Goal: Information Seeking & Learning: Find specific fact

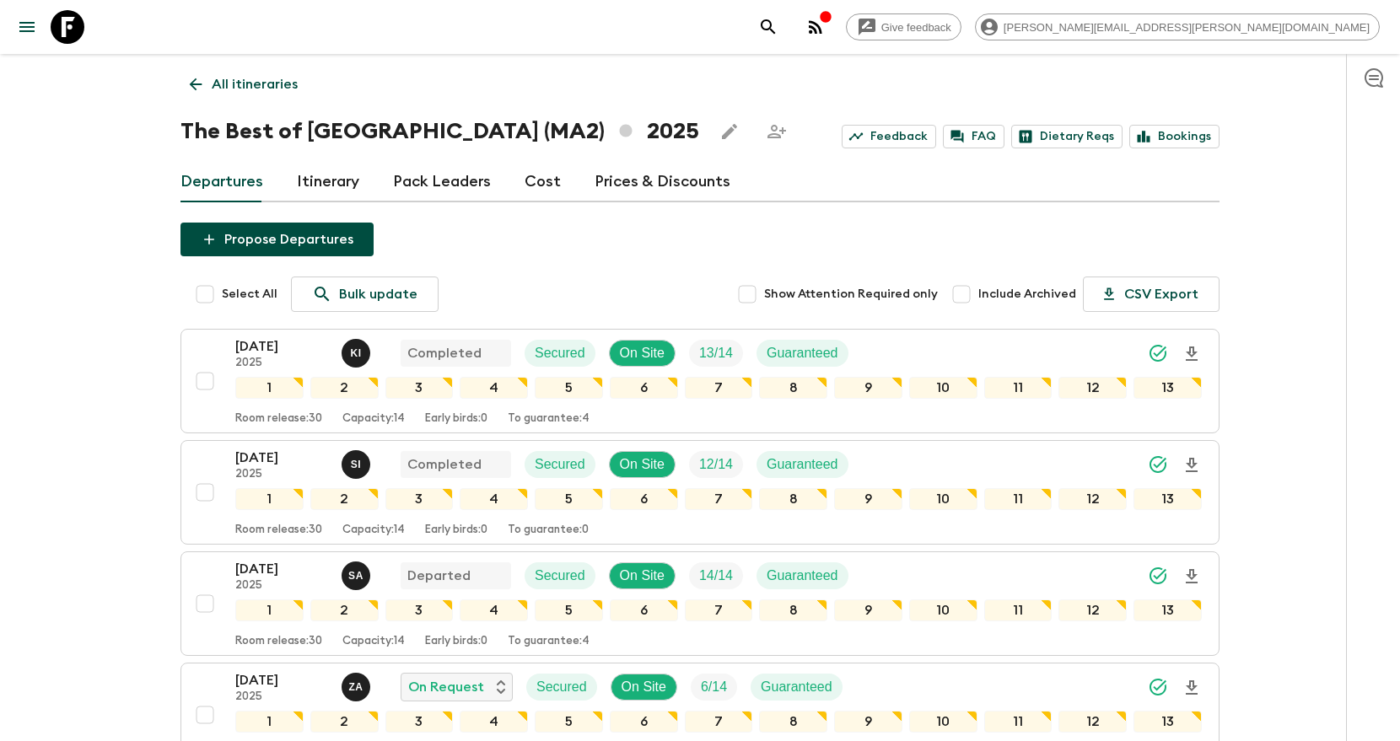
scroll to position [661, 0]
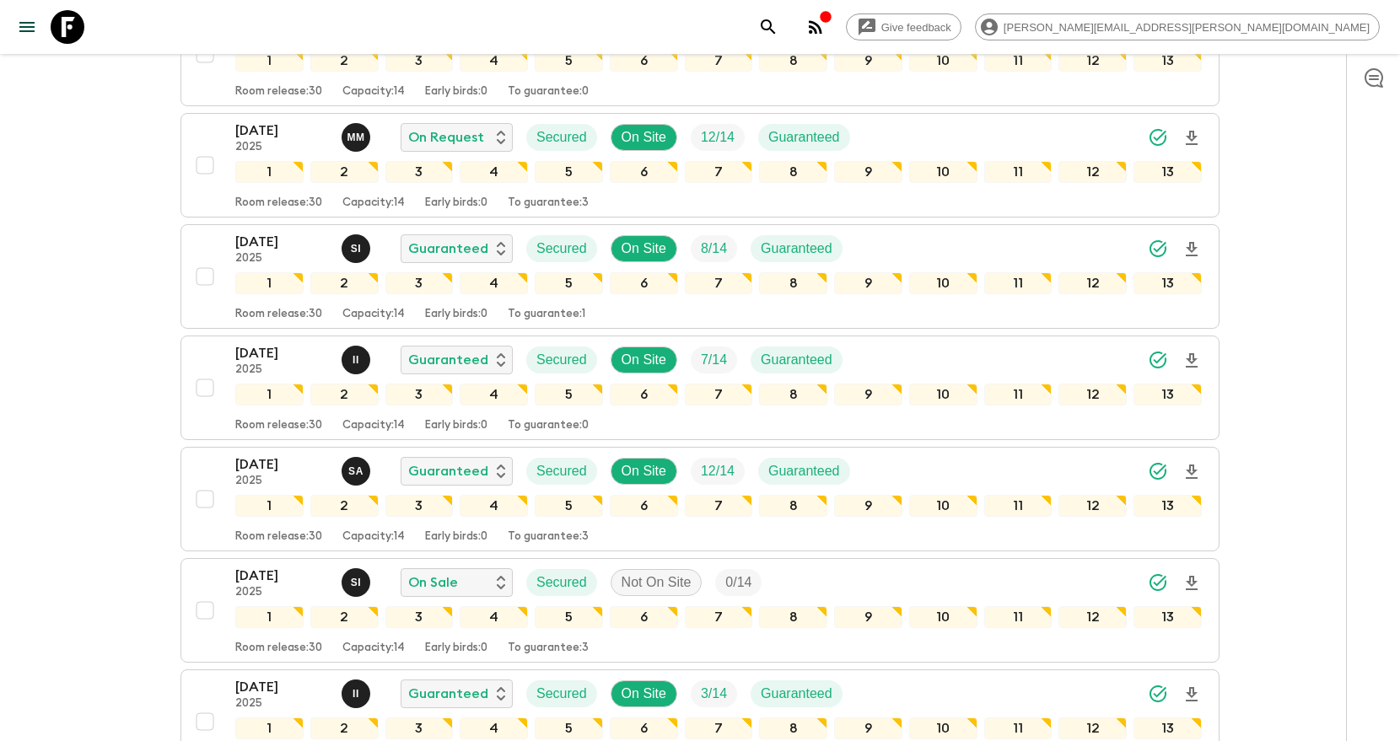
click at [775, 29] on icon "search adventures" at bounding box center [768, 26] width 14 height 14
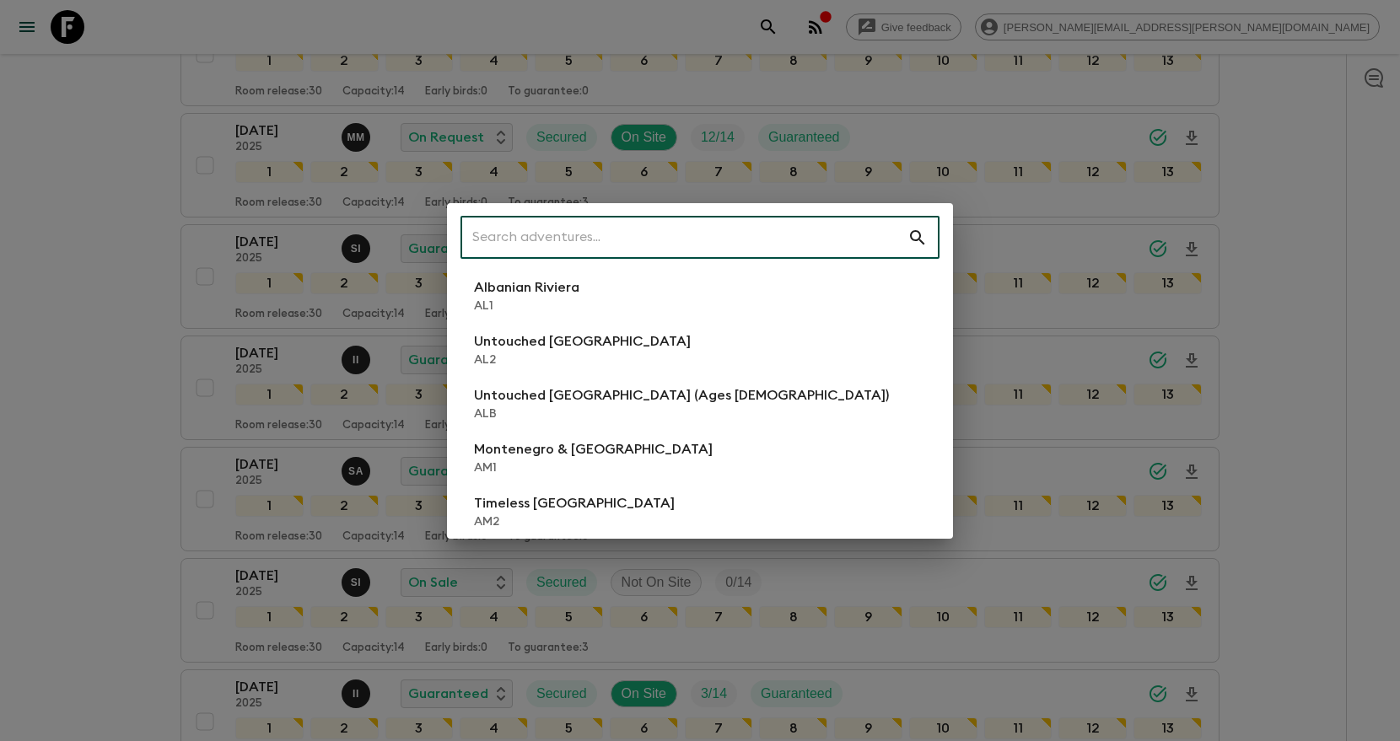
click at [780, 242] on input "text" at bounding box center [684, 237] width 447 height 47
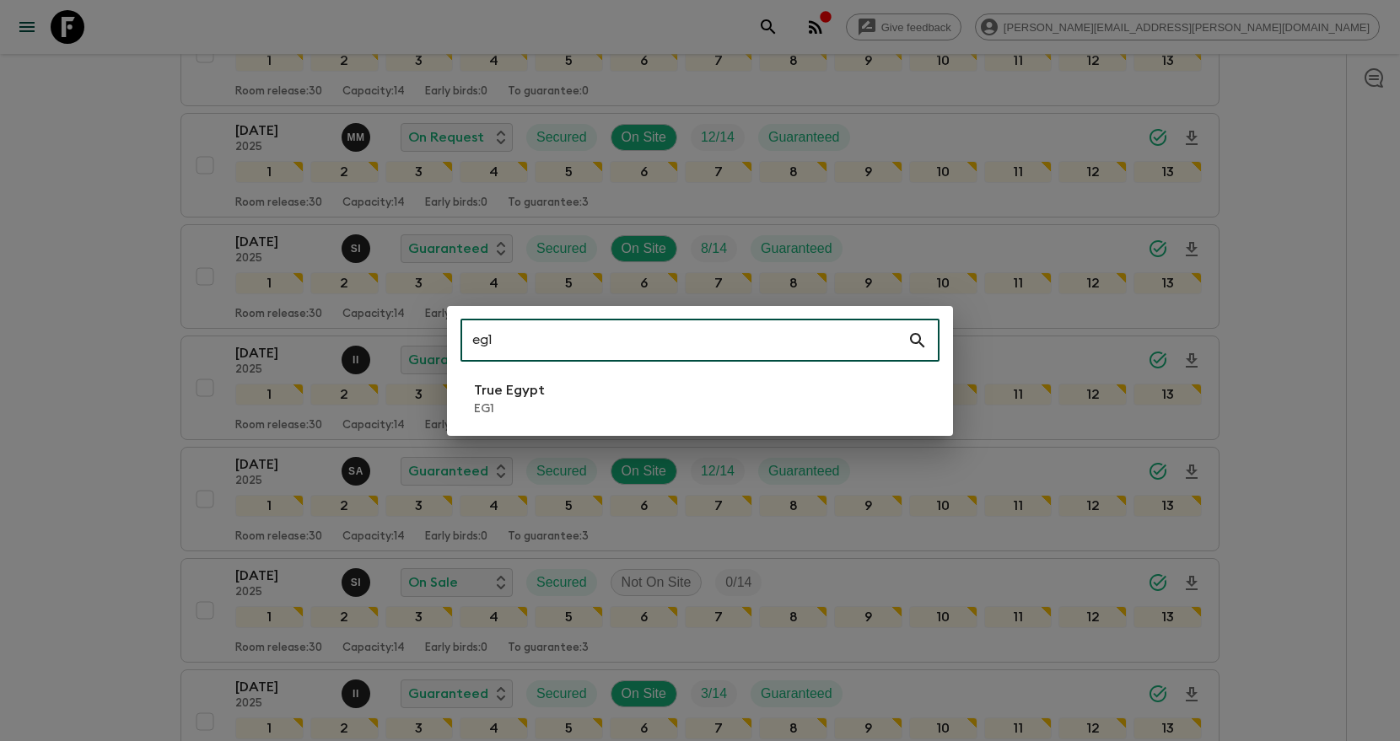
type input "eg1"
click at [709, 395] on li "True Egypt EG1" at bounding box center [700, 398] width 479 height 47
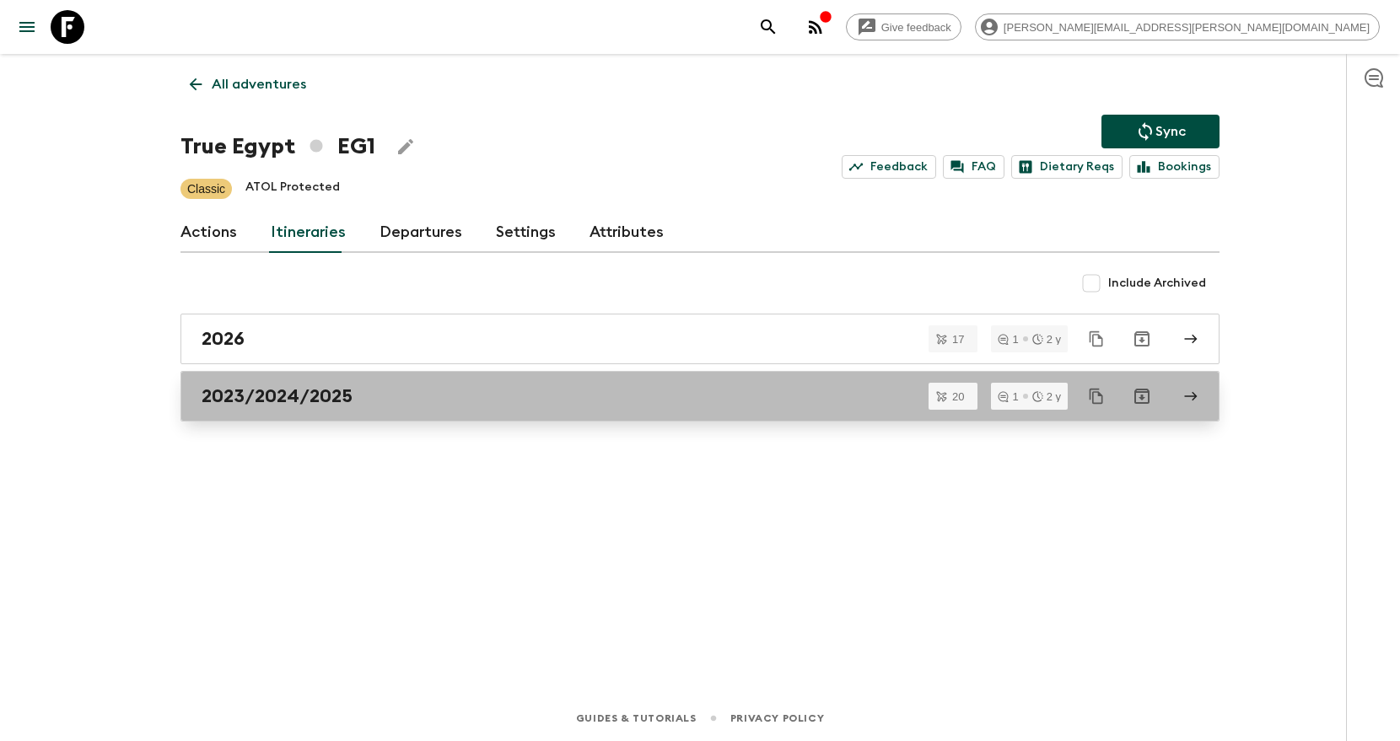
click at [368, 396] on div "2023/2024/2025" at bounding box center [684, 396] width 965 height 22
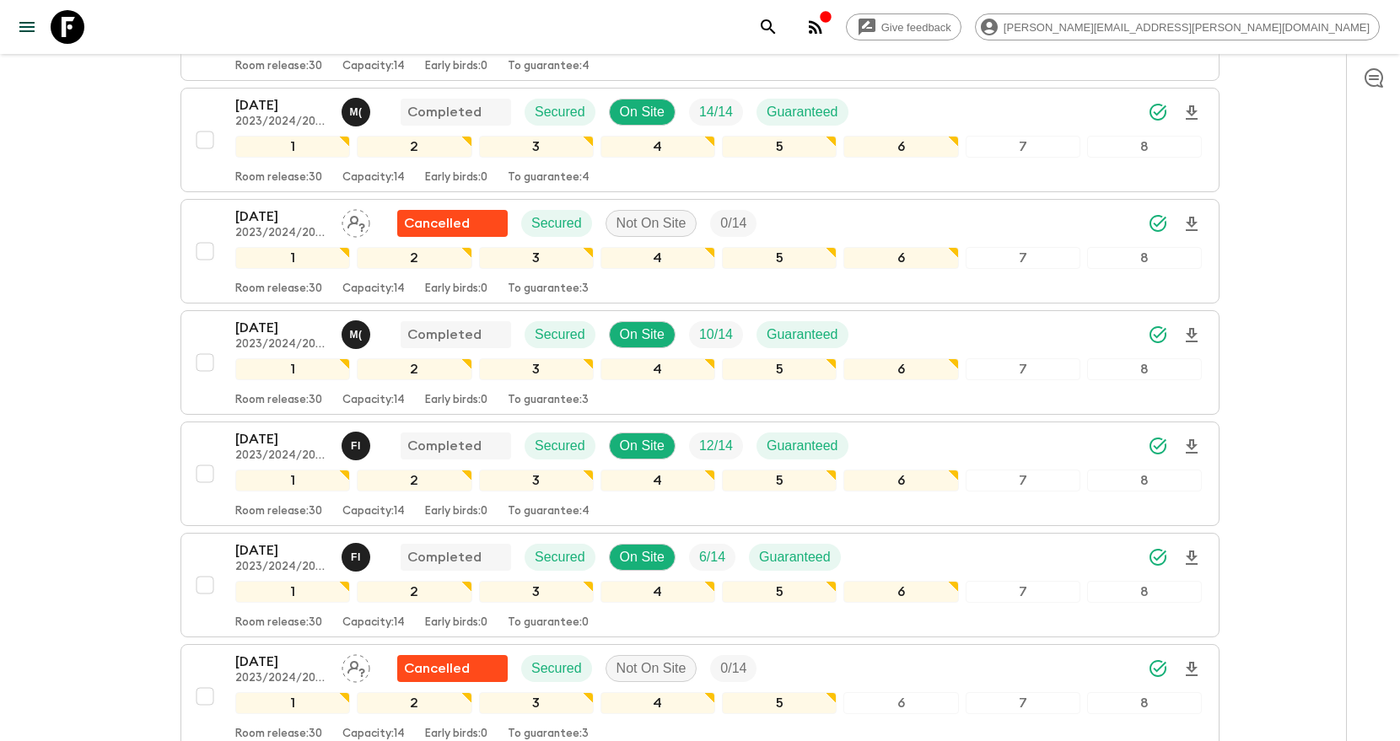
scroll to position [500, 0]
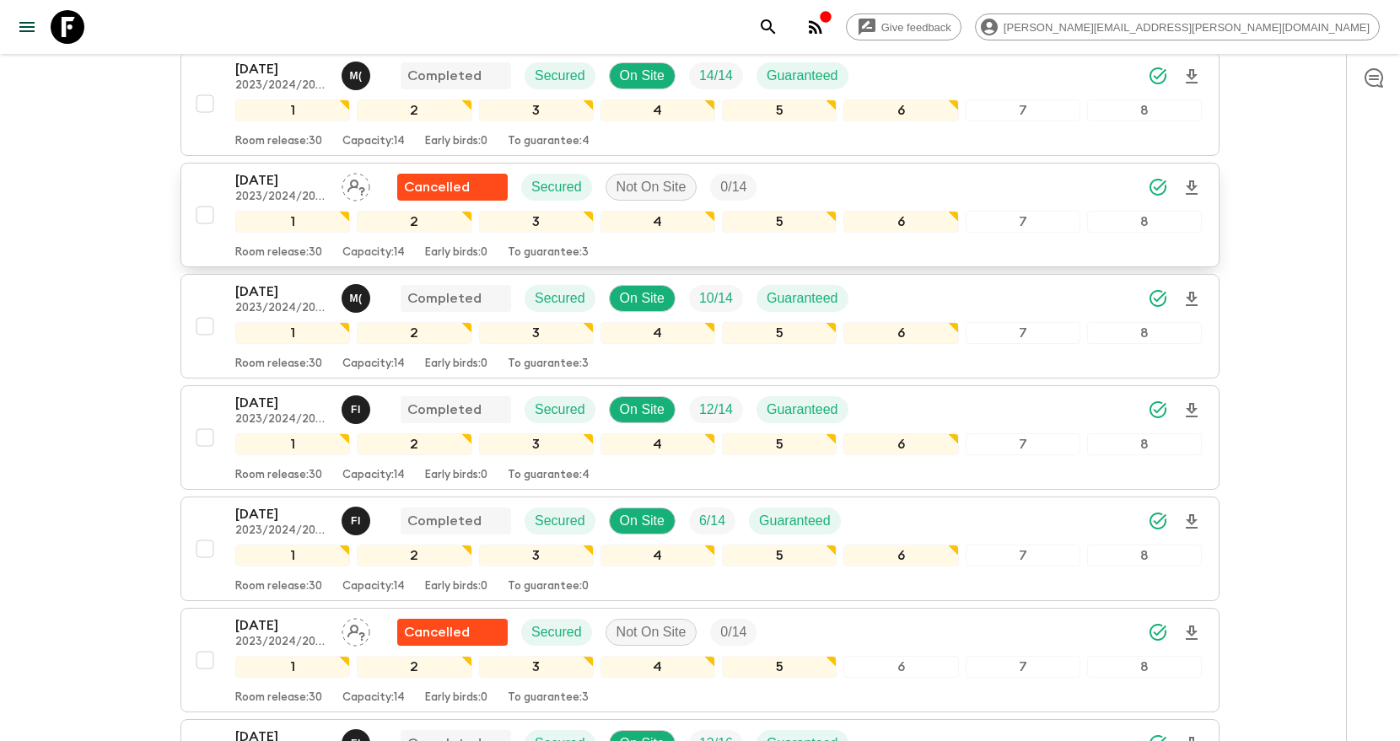
click at [197, 213] on input "checkbox" at bounding box center [205, 215] width 34 height 34
checkbox input "true"
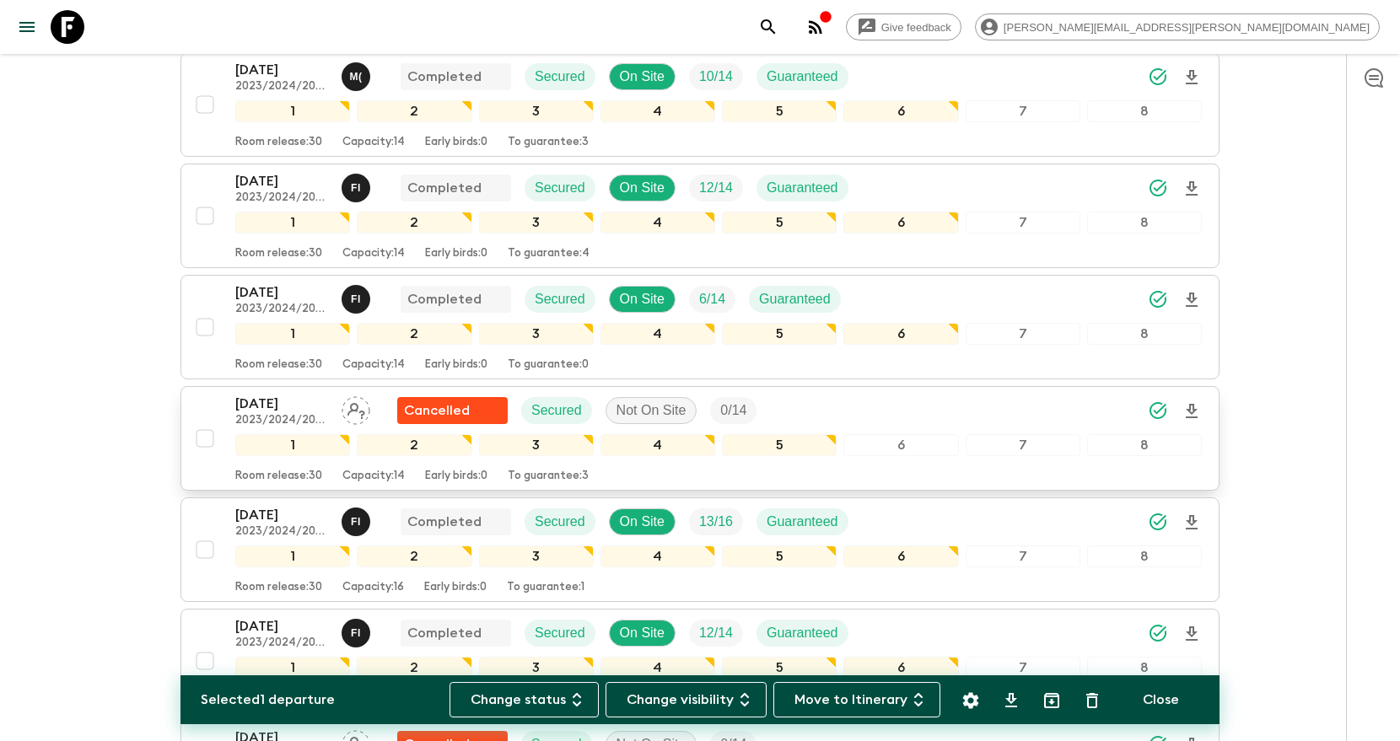
click at [201, 437] on input "checkbox" at bounding box center [205, 439] width 34 height 34
checkbox input "true"
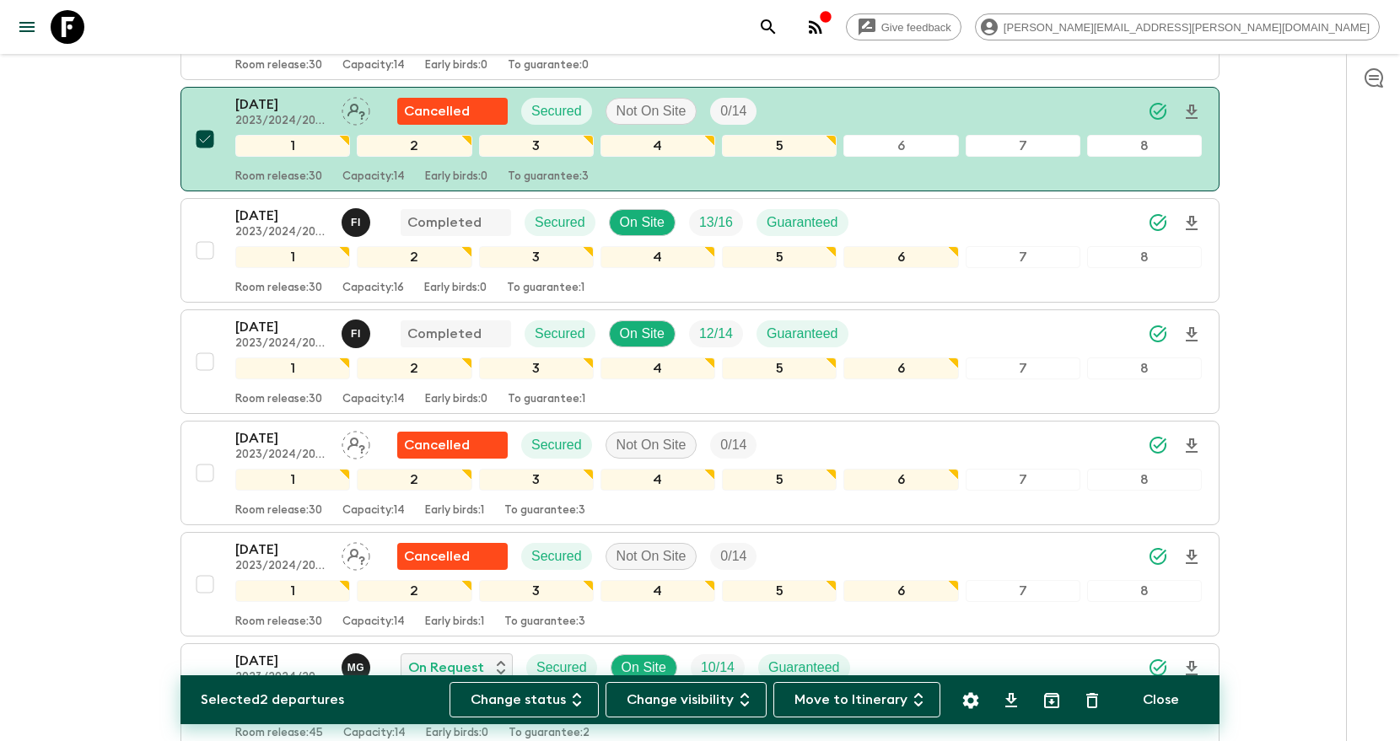
scroll to position [1028, 0]
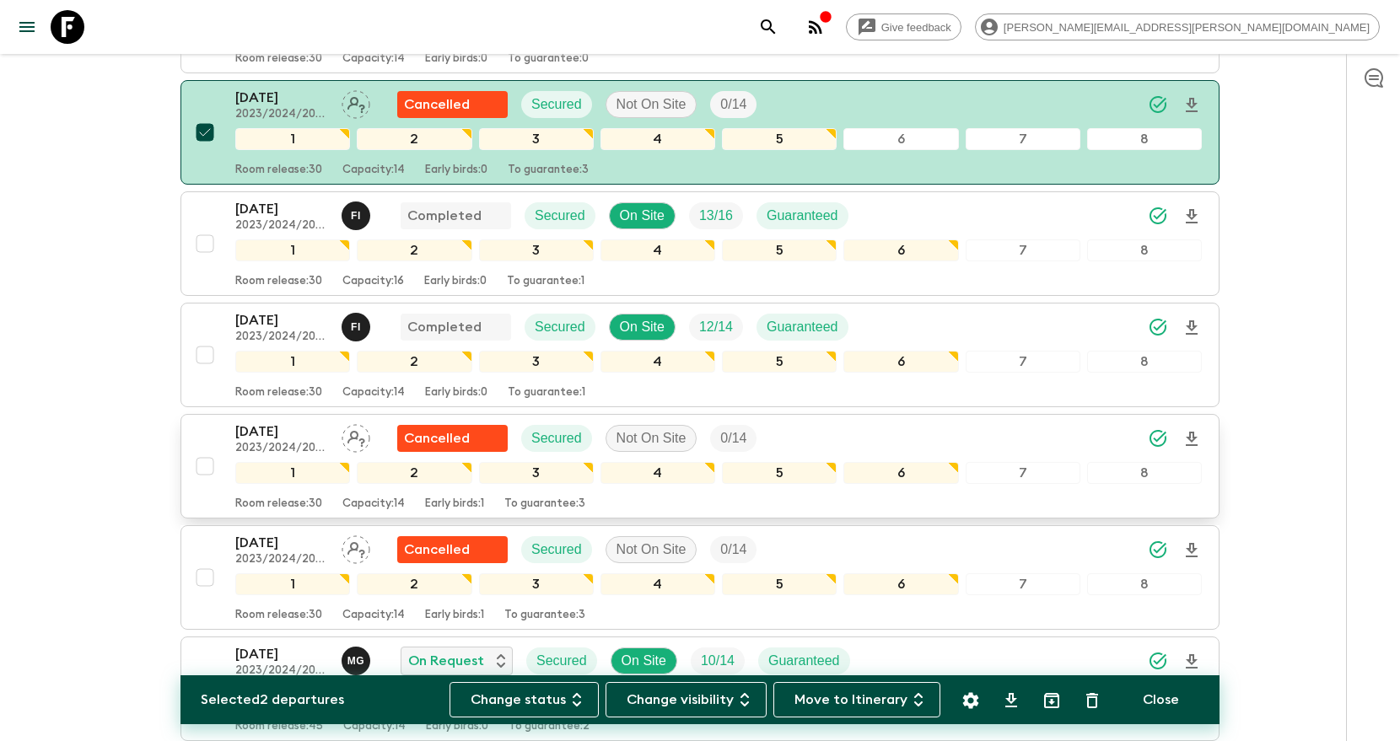
click at [200, 468] on input "checkbox" at bounding box center [205, 467] width 34 height 34
checkbox input "true"
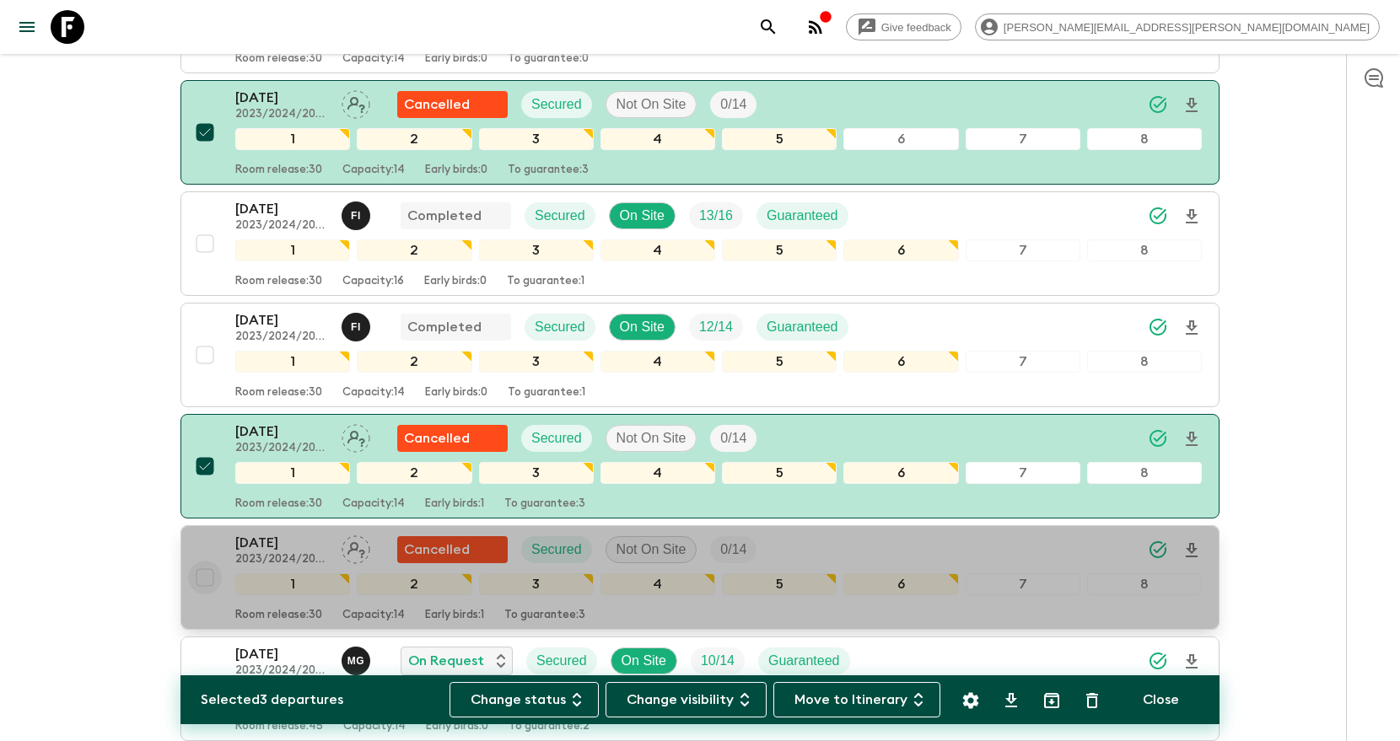
click at [205, 566] on input "checkbox" at bounding box center [205, 578] width 34 height 34
checkbox input "true"
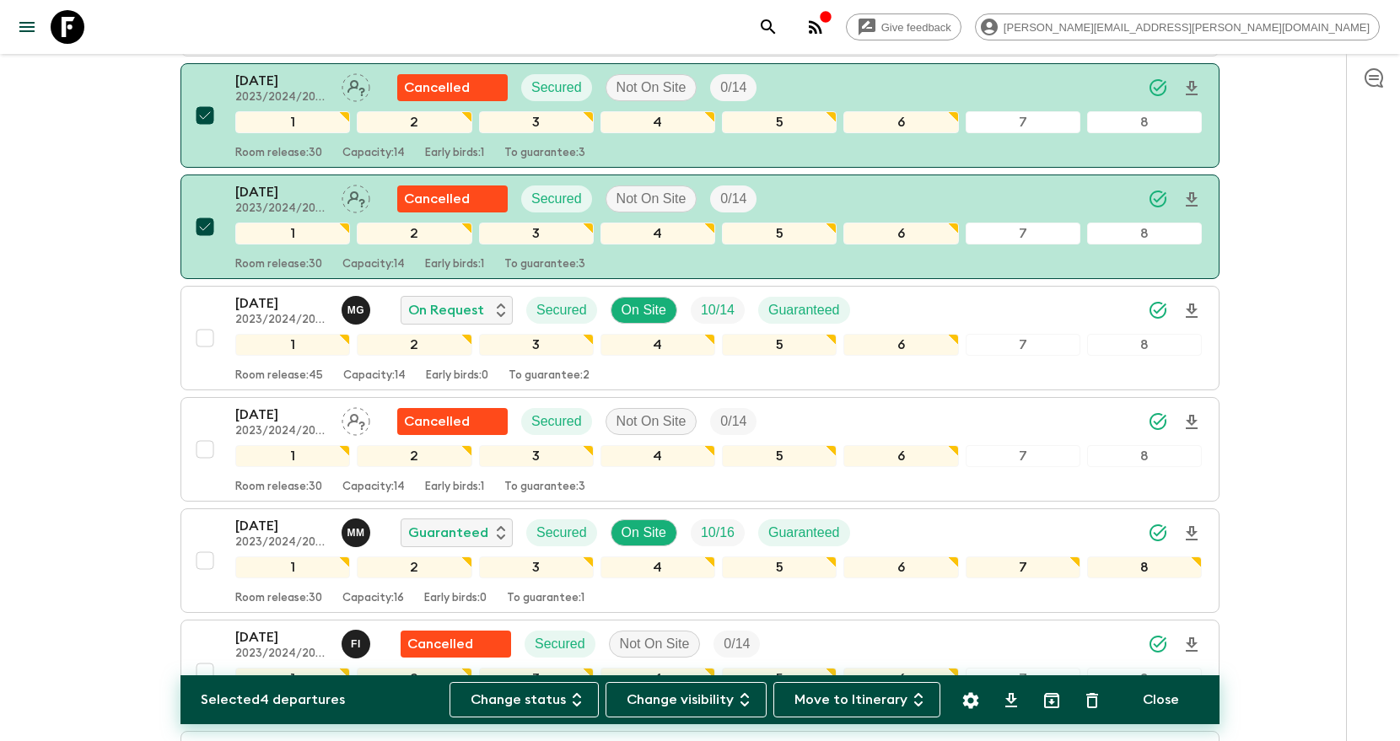
scroll to position [1420, 0]
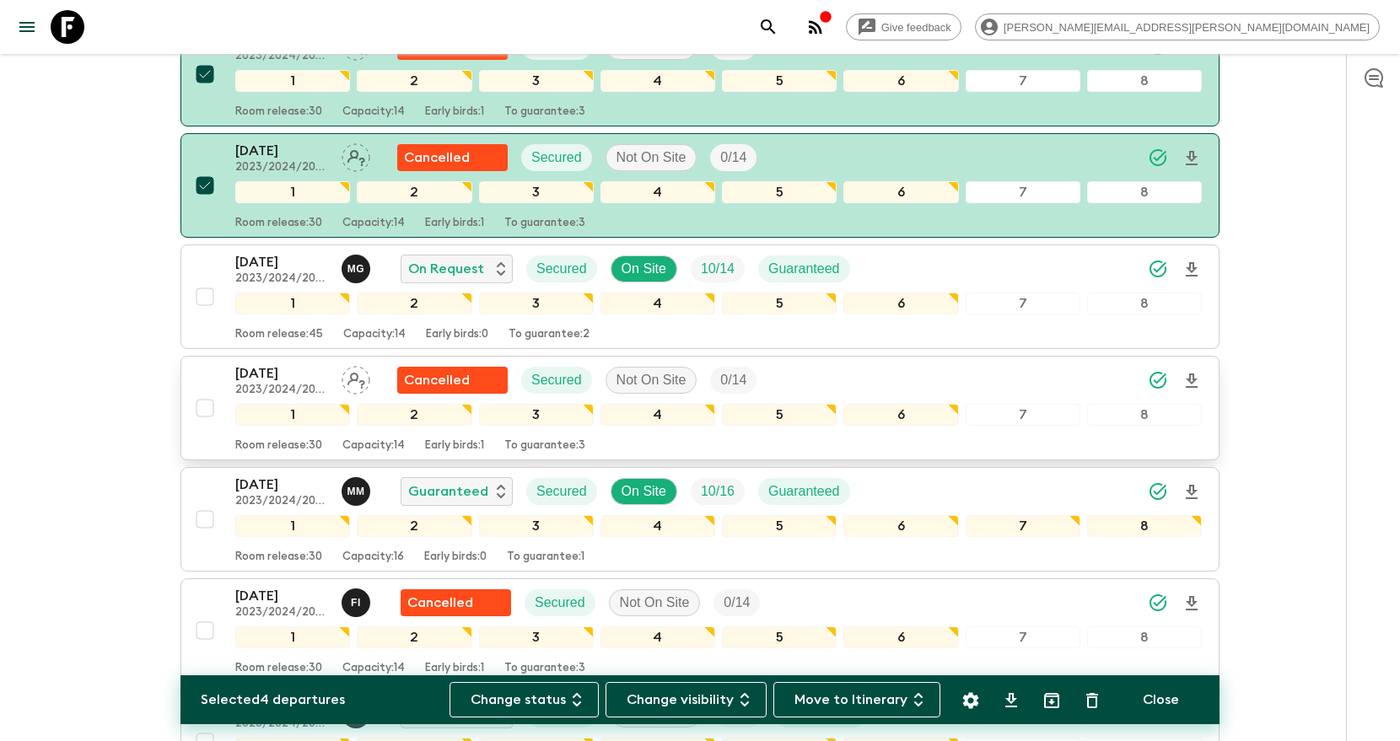
click at [202, 409] on input "checkbox" at bounding box center [205, 408] width 34 height 34
checkbox input "true"
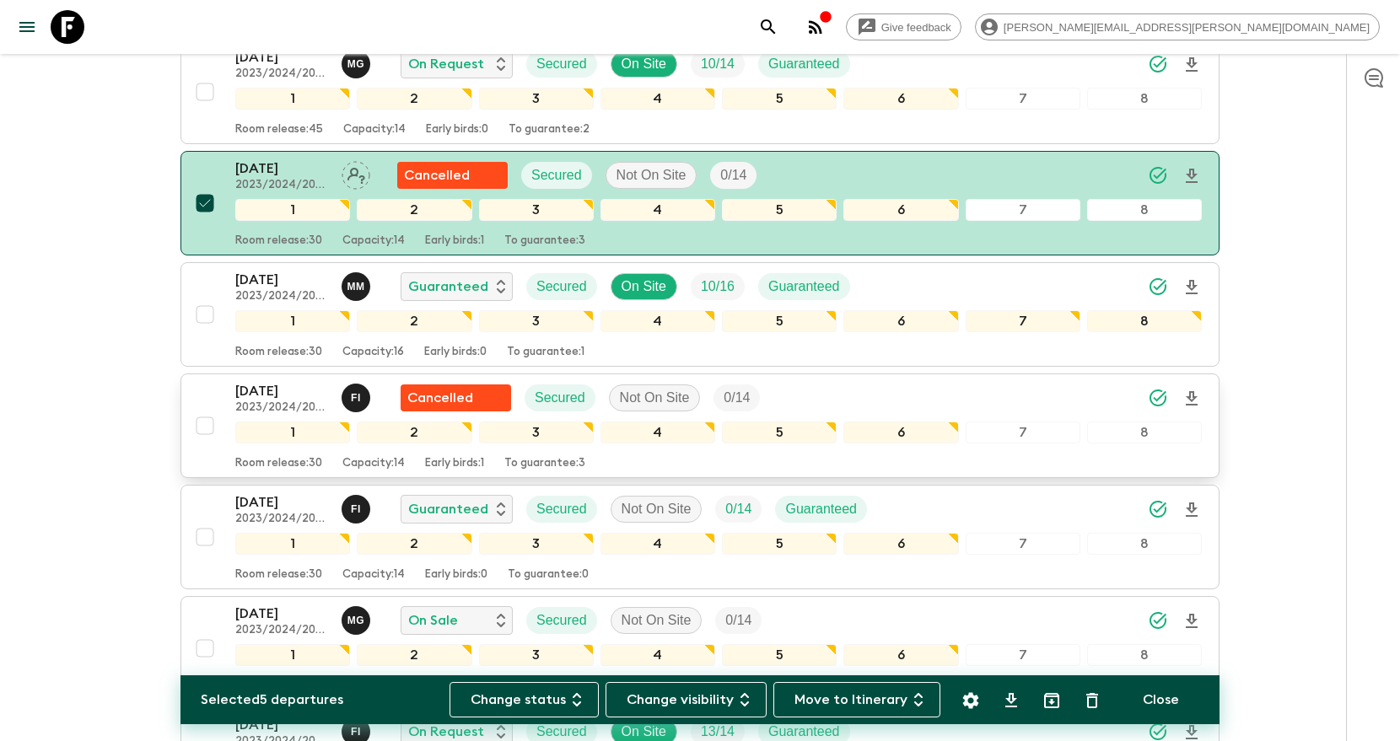
click at [204, 415] on input "checkbox" at bounding box center [205, 426] width 34 height 34
checkbox input "true"
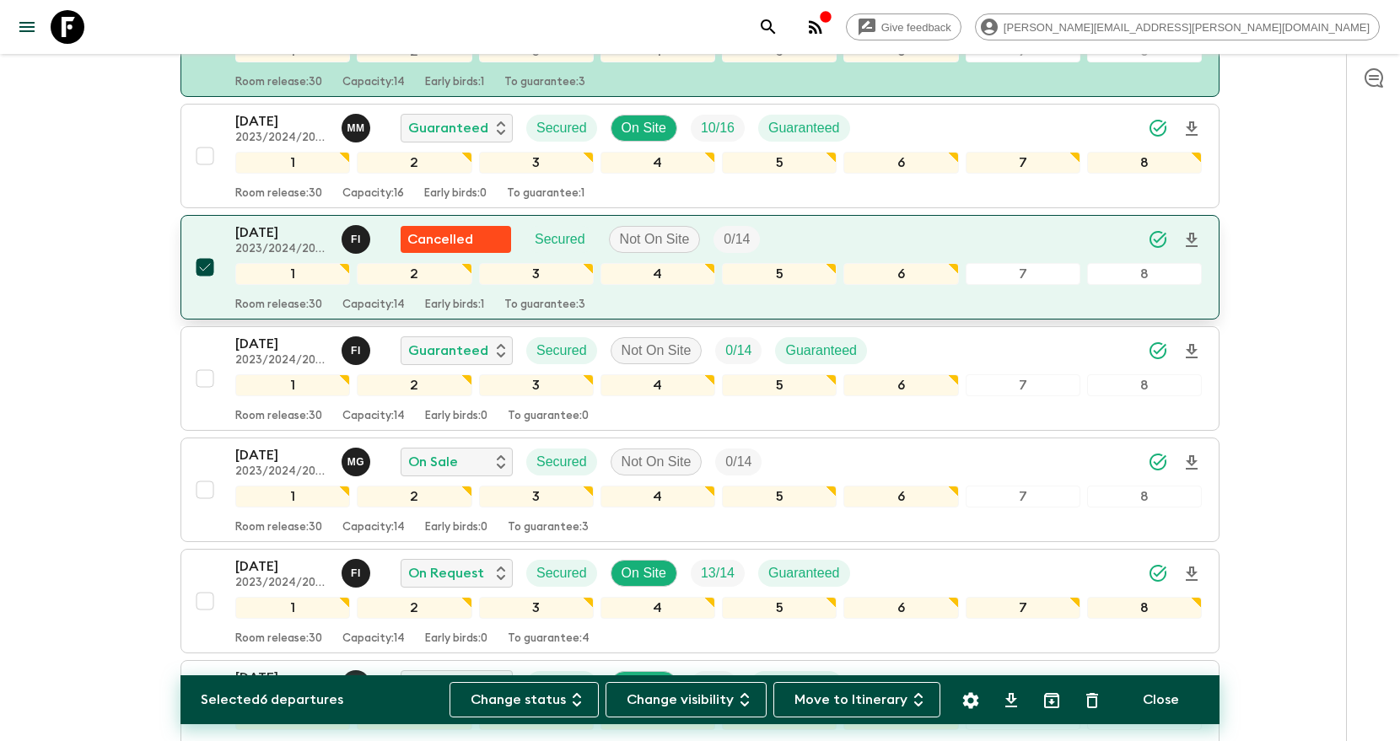
scroll to position [1961, 0]
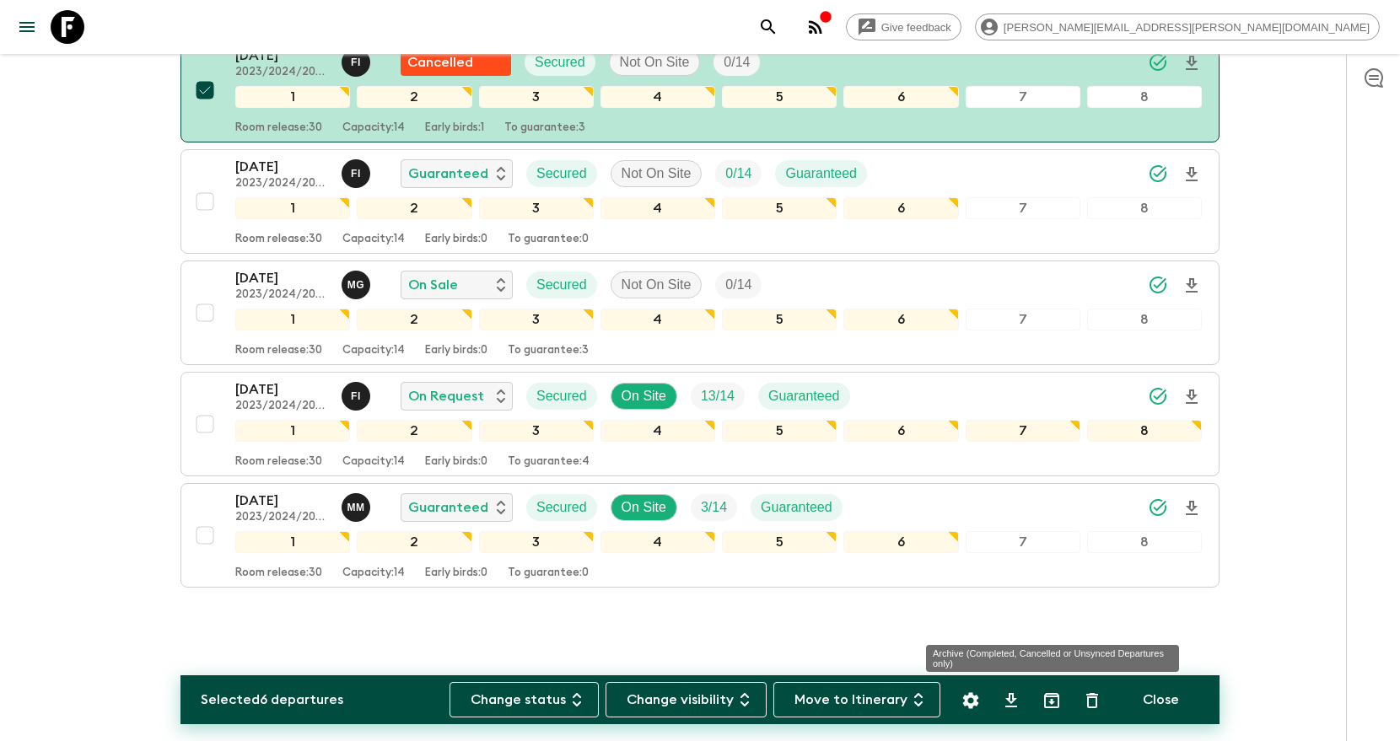
click at [1049, 706] on icon "Archive (Completed, Cancelled or Unsynced Departures only)" at bounding box center [1052, 701] width 20 height 20
checkbox input "false"
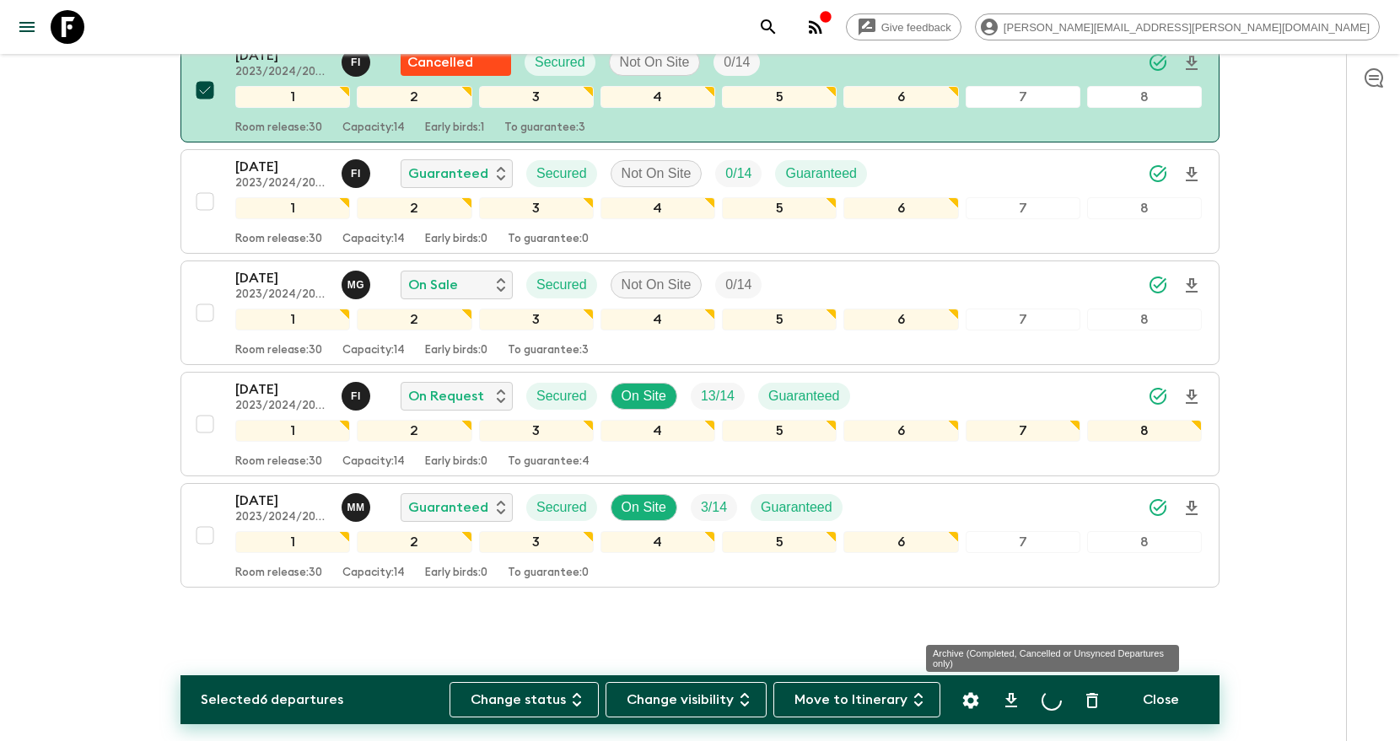
checkbox input "false"
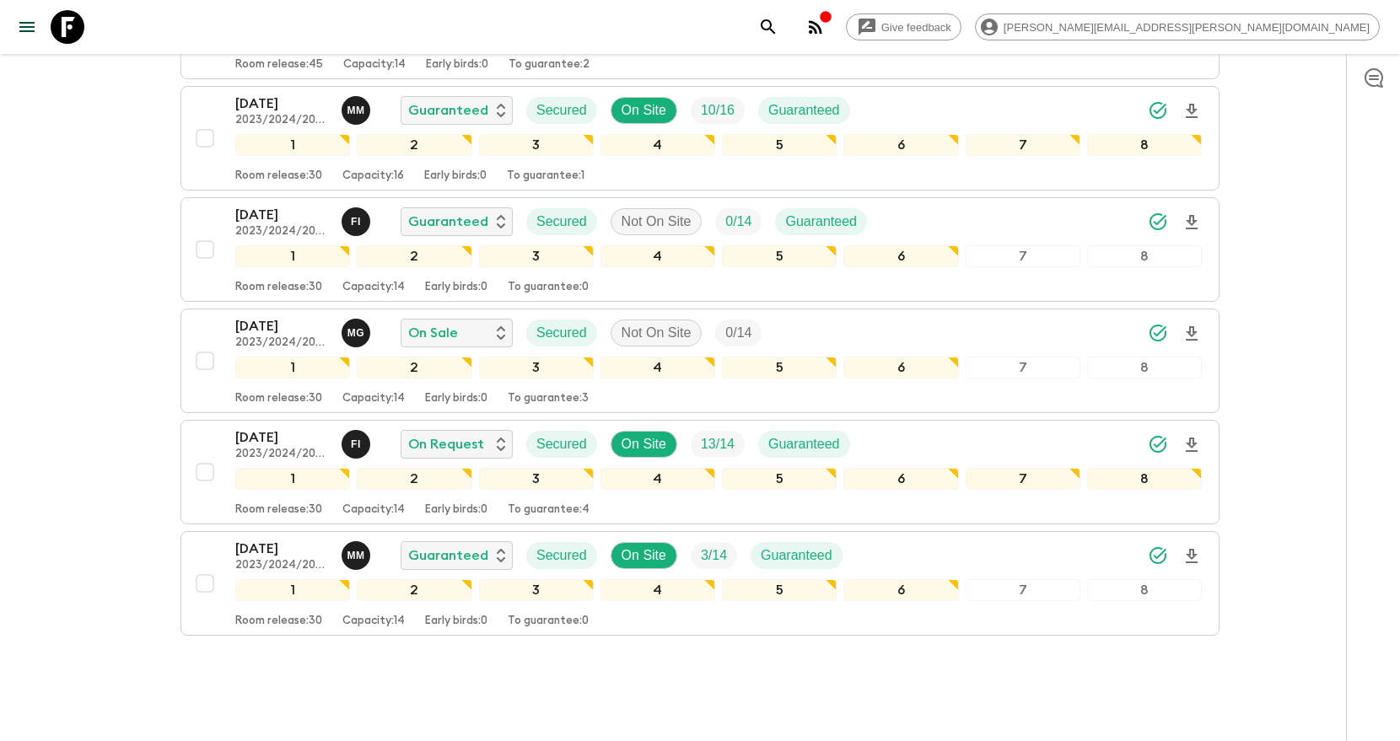
scroll to position [1248, 0]
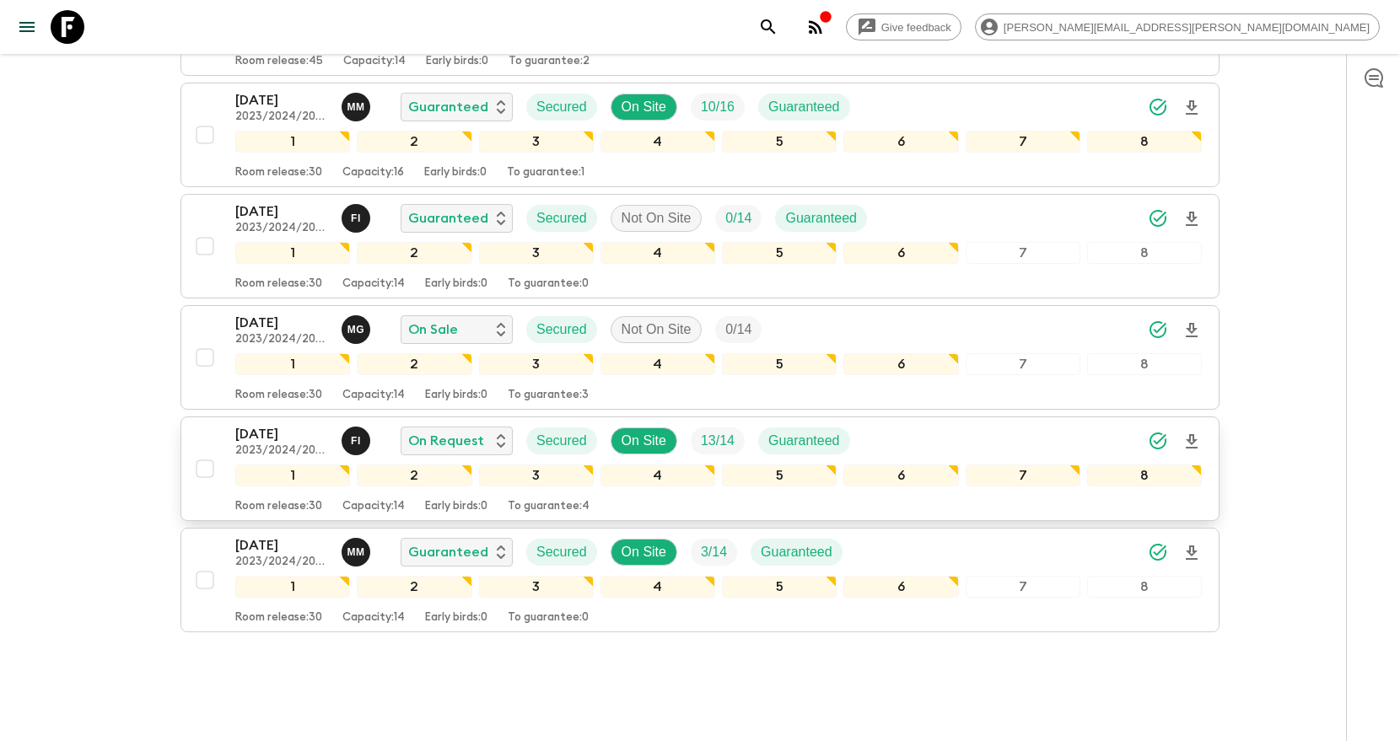
click at [1052, 441] on div "[DATE] 2023/2024/2025 F I On Request Secured On Site 13 / 14 Guaranteed" at bounding box center [718, 441] width 967 height 34
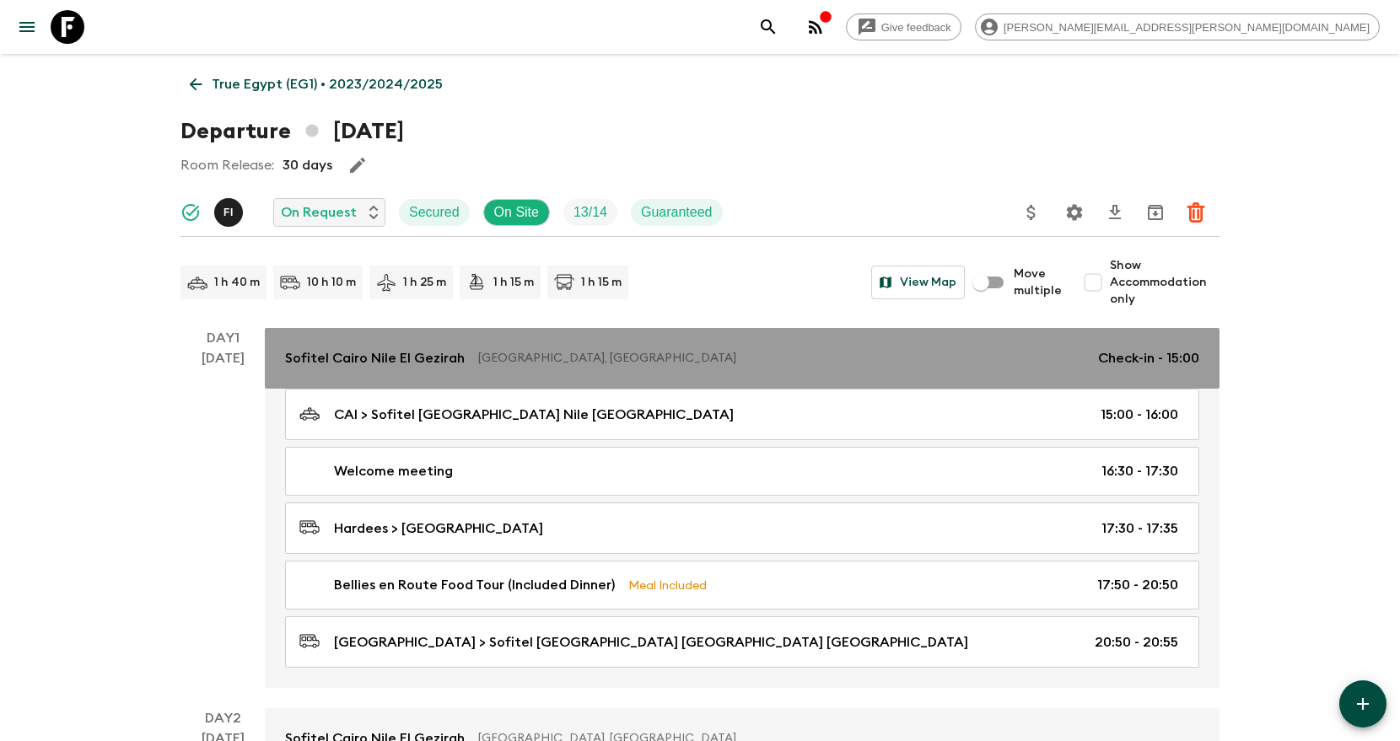
click at [702, 357] on p "[GEOGRAPHIC_DATA], [GEOGRAPHIC_DATA]" at bounding box center [781, 358] width 606 height 17
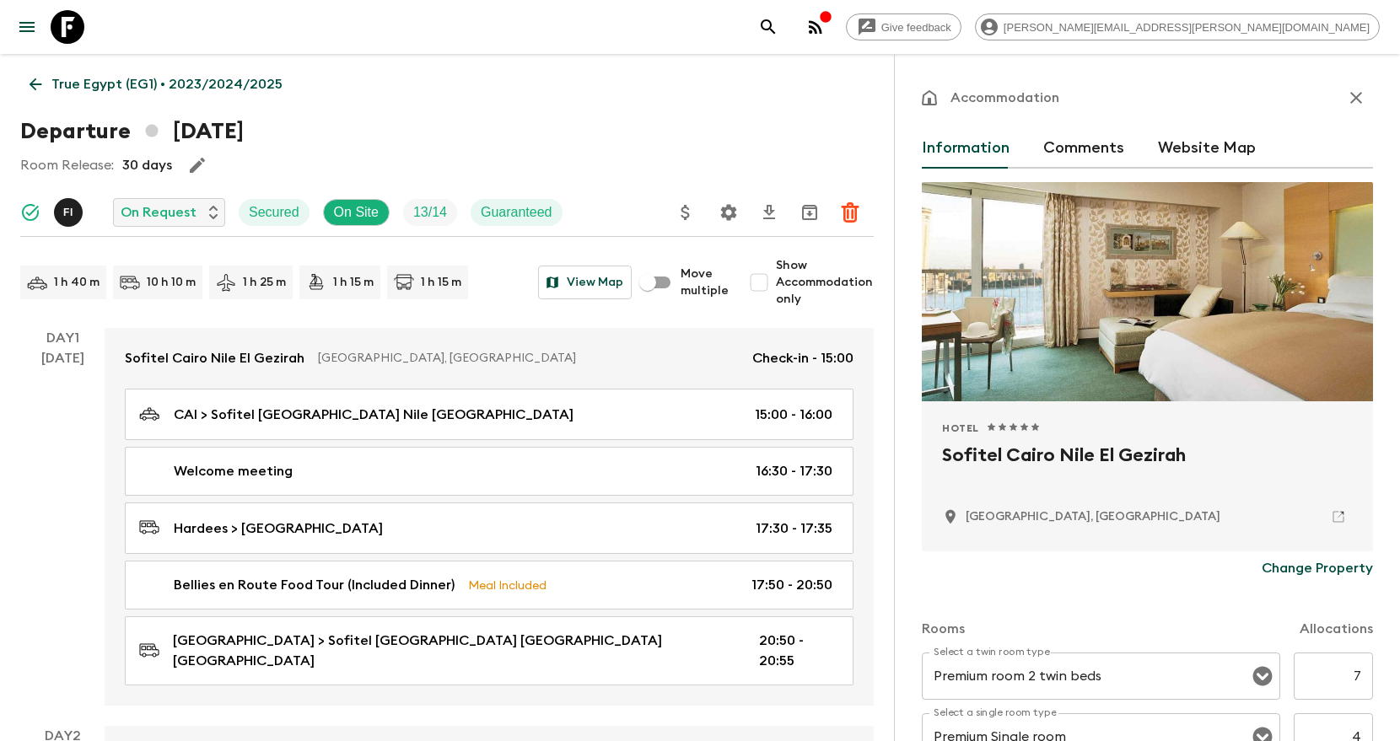
click at [1087, 455] on h2 "Sofitel Cairo Nile El Gezirah" at bounding box center [1147, 469] width 411 height 54
copy div "Sofitel Cairo Nile El Gezirah"
